Goal: Information Seeking & Learning: Learn about a topic

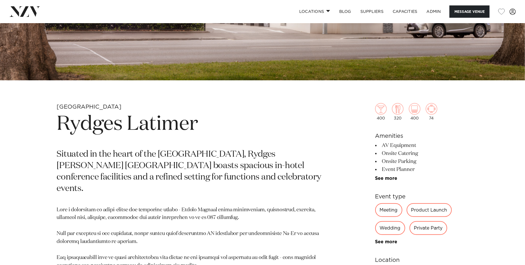
scroll to position [186, 0]
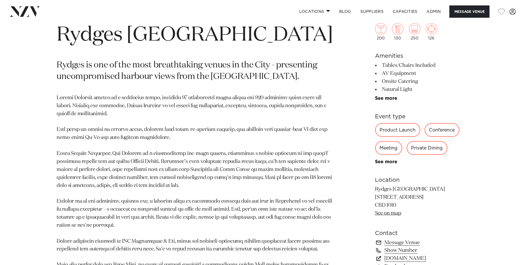
scroll to position [276, 0]
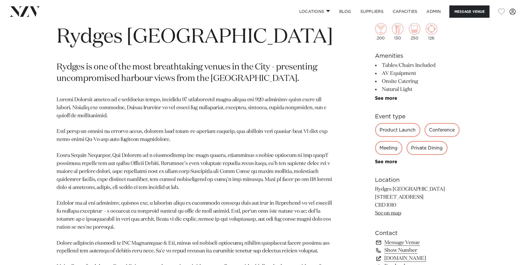
click at [169, 39] on h1 "Rydges [GEOGRAPHIC_DATA]" at bounding box center [196, 37] width 278 height 26
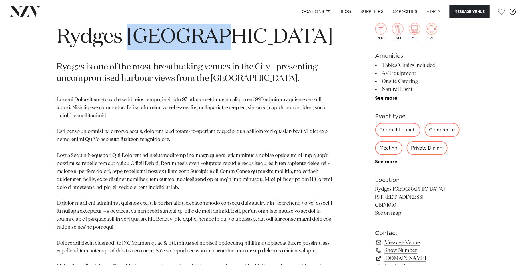
click at [169, 39] on h1 "Rydges [GEOGRAPHIC_DATA]" at bounding box center [196, 37] width 278 height 26
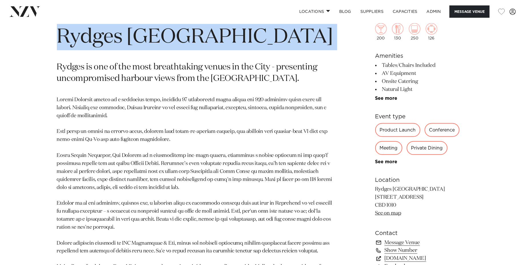
click at [169, 39] on h1 "Rydges [GEOGRAPHIC_DATA]" at bounding box center [196, 37] width 278 height 26
copy section "Rydges [GEOGRAPHIC_DATA]"
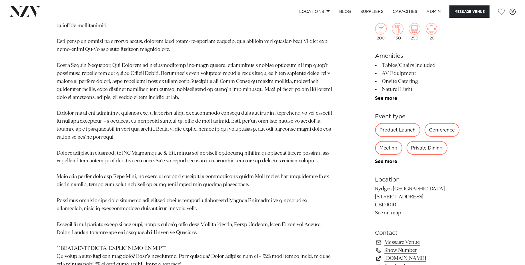
scroll to position [369, 0]
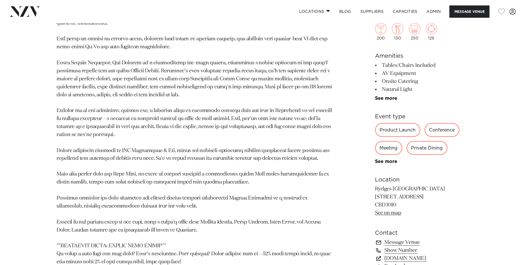
click at [249, 154] on p at bounding box center [196, 174] width 278 height 343
click at [156, 153] on p at bounding box center [196, 174] width 278 height 343
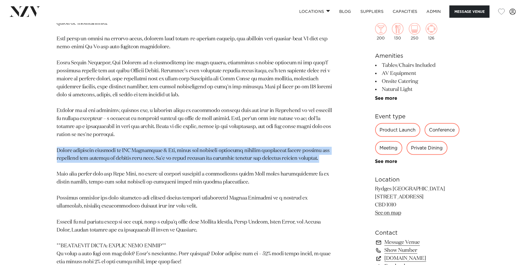
click at [156, 153] on p at bounding box center [196, 174] width 278 height 343
copy p "Savour exquisite flavours at CUT Restaurant & Bar, where our culinary offerings…"
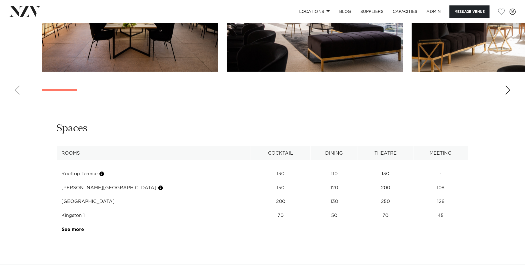
scroll to position [813, 0]
click at [77, 226] on td "See more" at bounding box center [84, 229] width 54 height 14
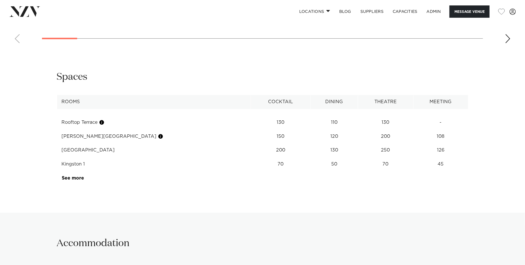
scroll to position [851, 0]
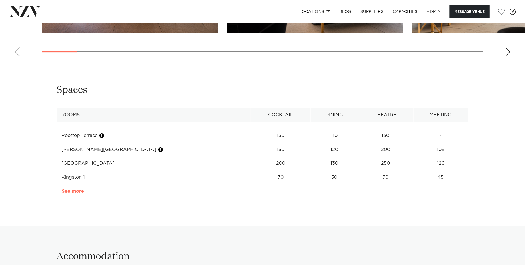
click at [69, 191] on link "See more" at bounding box center [84, 191] width 45 height 5
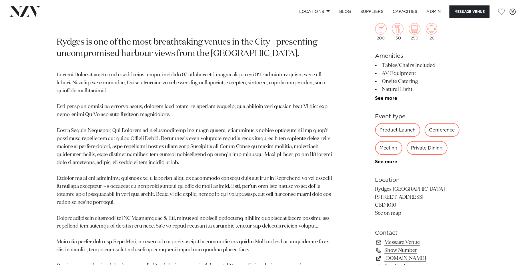
scroll to position [307, 0]
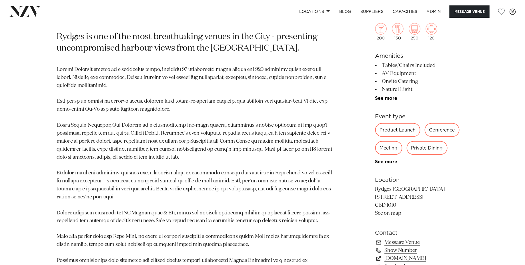
click at [100, 163] on p at bounding box center [196, 237] width 278 height 343
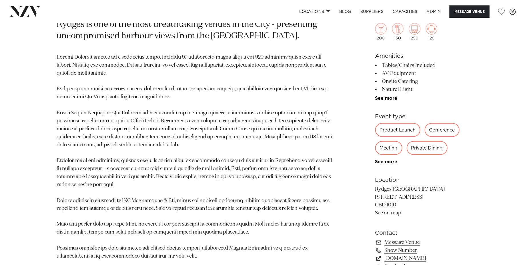
scroll to position [323, 0]
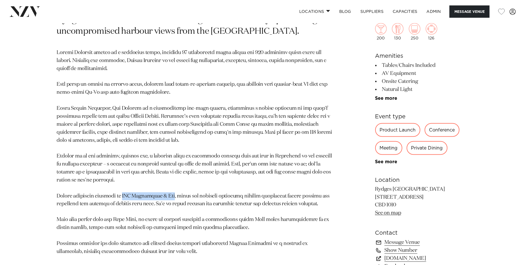
drag, startPoint x: 119, startPoint y: 196, endPoint x: 169, endPoint y: 197, distance: 50.1
click at [169, 197] on p at bounding box center [196, 220] width 278 height 343
copy p "CUT Restaurant & Bar"
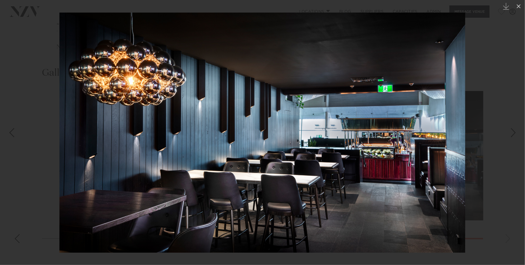
click at [56, 33] on div at bounding box center [262, 132] width 525 height 265
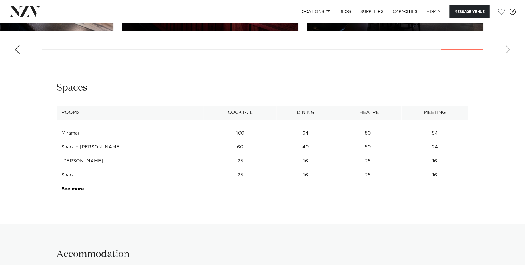
scroll to position [874, 0]
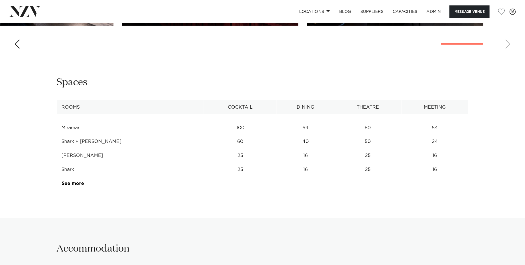
click at [69, 177] on td "See more" at bounding box center [84, 184] width 54 height 14
click at [68, 181] on link "See more" at bounding box center [84, 183] width 45 height 5
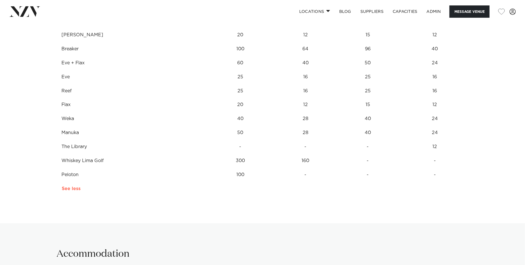
scroll to position [1022, 0]
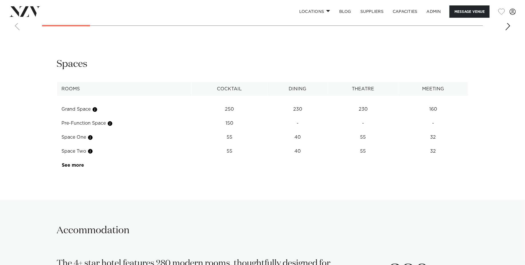
scroll to position [822, 0]
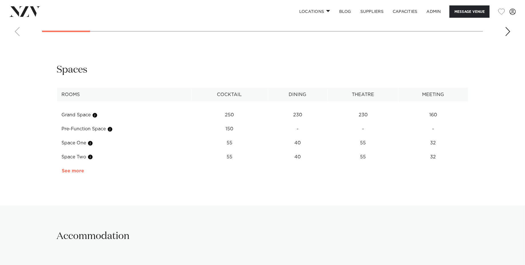
click at [67, 169] on link "See more" at bounding box center [84, 171] width 45 height 5
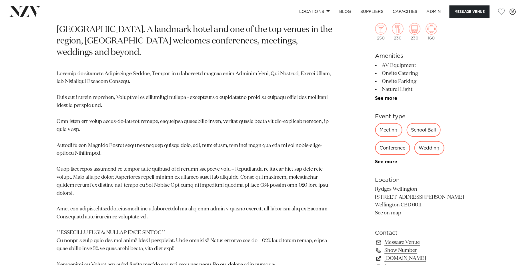
scroll to position [357, 0]
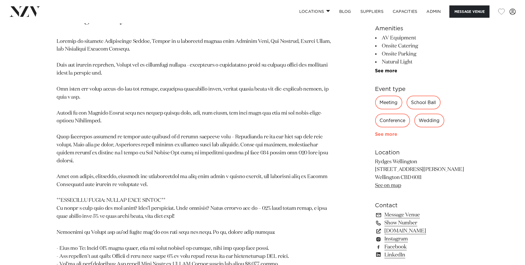
click at [387, 132] on link "See more" at bounding box center [397, 134] width 45 height 5
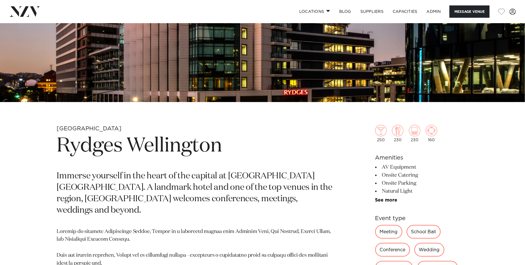
scroll to position [142, 0]
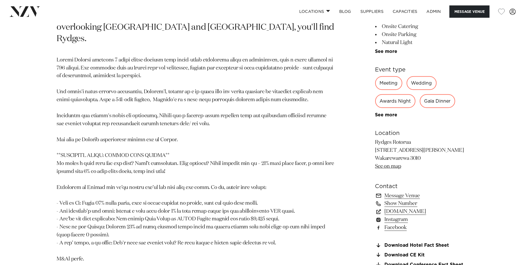
scroll to position [345, 0]
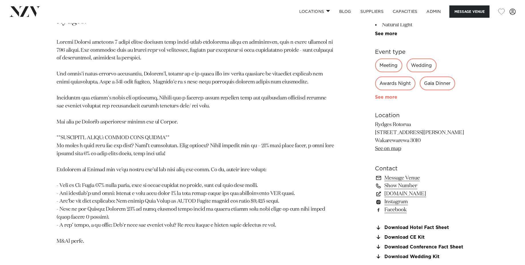
click at [387, 98] on link "See more" at bounding box center [397, 97] width 45 height 5
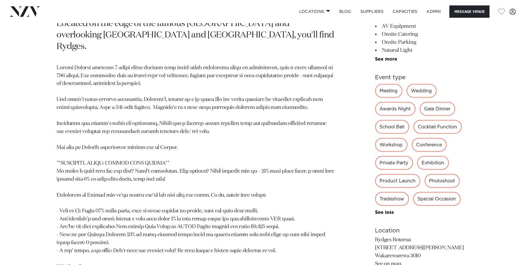
scroll to position [303, 0]
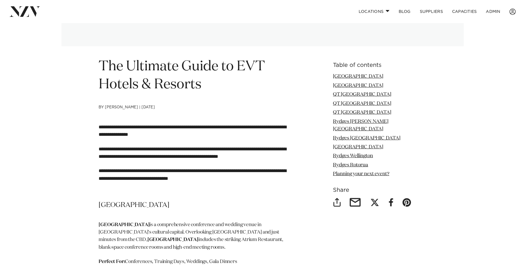
scroll to position [167, 0]
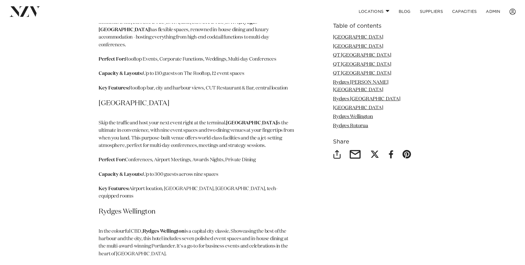
scroll to position [1019, 0]
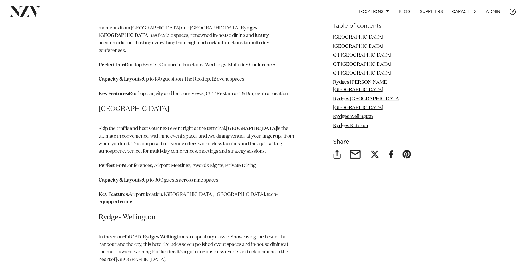
click at [227, 191] on p "Key Features: Airport location, Whiskey Lima Golf restaurant, Peloton mezzanine…" at bounding box center [197, 198] width 196 height 15
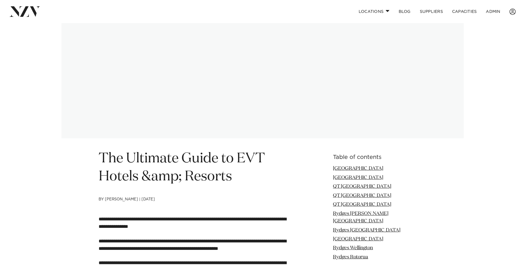
scroll to position [82, 0]
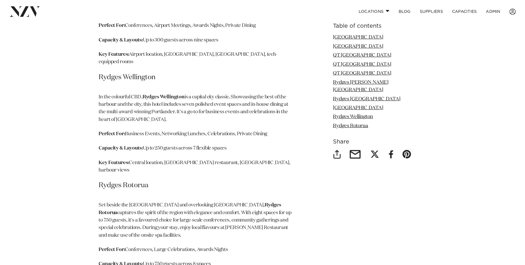
scroll to position [1128, 0]
